Goal: Information Seeking & Learning: Learn about a topic

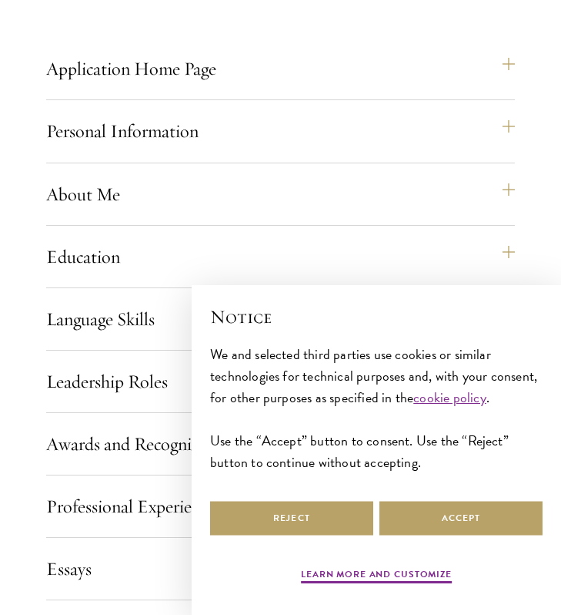
scroll to position [1181, 0]
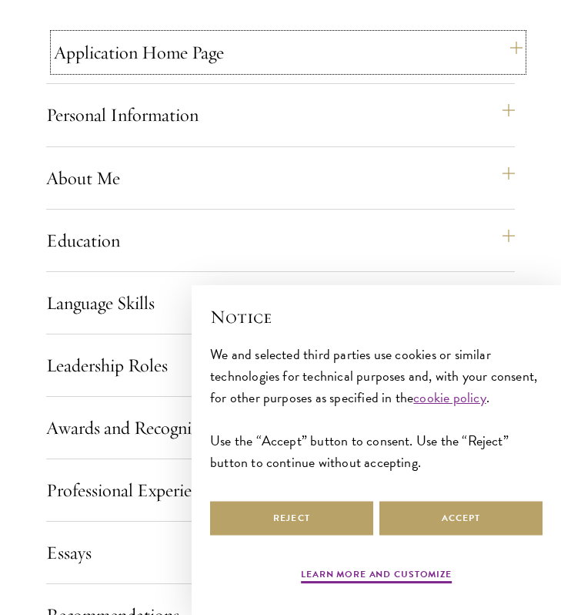
click at [116, 47] on button "Application Home Page" at bounding box center [288, 52] width 469 height 37
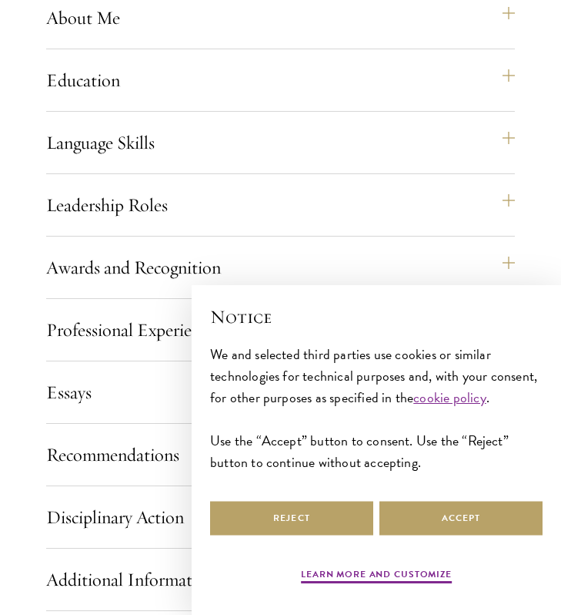
scroll to position [2810, 0]
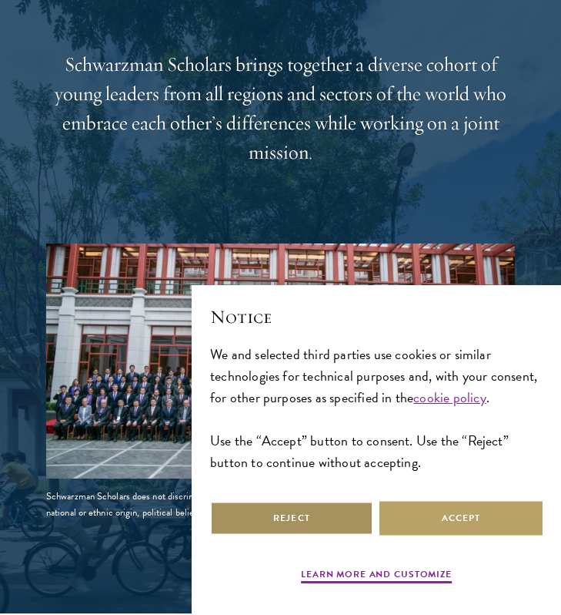
click at [289, 528] on button "Reject" at bounding box center [291, 518] width 163 height 35
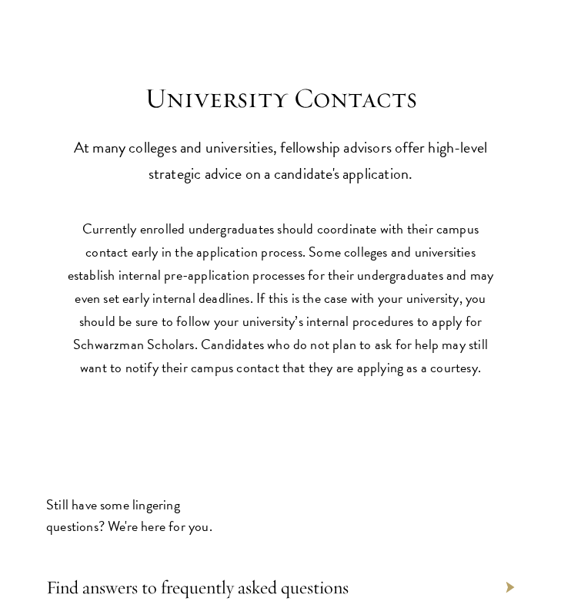
scroll to position [7552, 0]
